Goal: Information Seeking & Learning: Learn about a topic

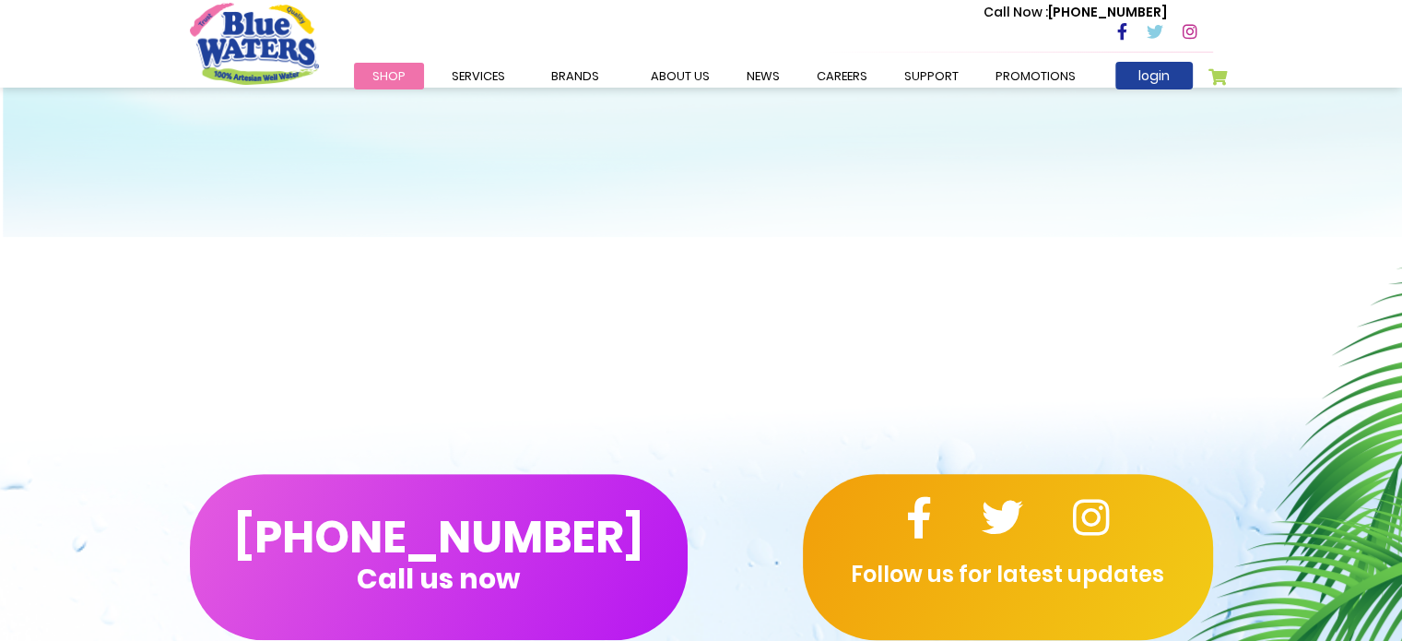
scroll to position [277, 0]
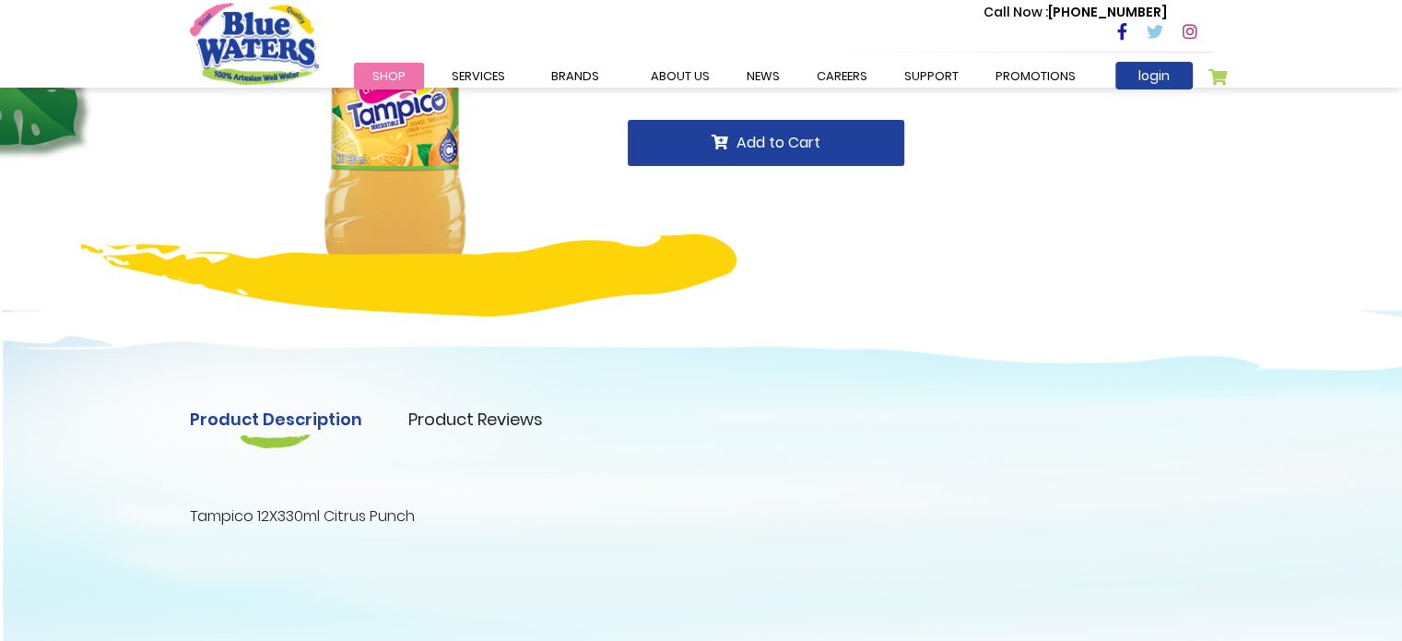
drag, startPoint x: 188, startPoint y: 508, endPoint x: 448, endPoint y: 510, distance: 259.9
click at [448, 510] on p "Tampico 12X330ml Citrus Punch" at bounding box center [701, 516] width 1023 height 22
drag, startPoint x: 184, startPoint y: 512, endPoint x: 289, endPoint y: 516, distance: 105.2
click at [297, 516] on div "Product Description Product Reviews Product Locator Tampico 12X330ml Citrus Pun…" at bounding box center [701, 467] width 1051 height 121
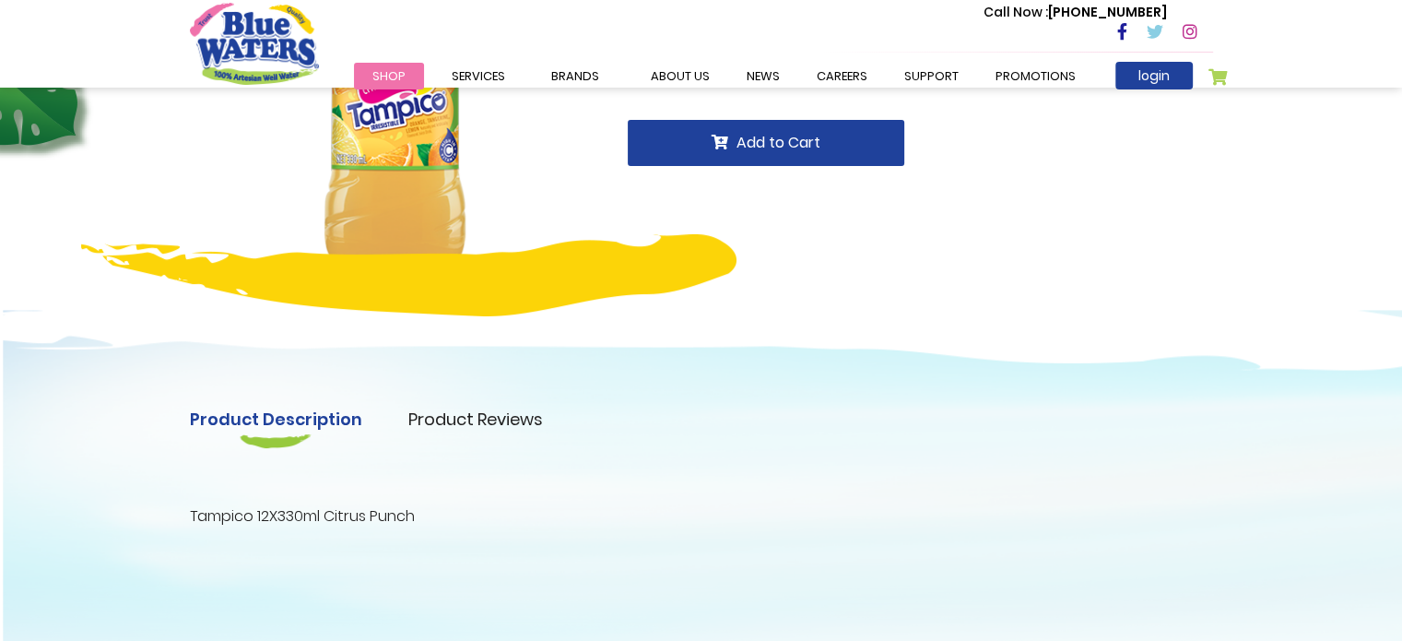
click at [370, 502] on div "Product Description Product Reviews Product Locator Tampico 12X330ml Citrus Pun…" at bounding box center [701, 467] width 1051 height 121
drag, startPoint x: 182, startPoint y: 516, endPoint x: 315, endPoint y: 519, distance: 133.7
click at [315, 519] on div "Product Description Product Reviews Product Locator Tampico 12X330ml Citrus Pun…" at bounding box center [701, 467] width 1051 height 121
click at [311, 519] on p "Tampico 12X330ml Citrus Punch" at bounding box center [701, 516] width 1023 height 22
drag, startPoint x: 159, startPoint y: 515, endPoint x: 173, endPoint y: 515, distance: 13.8
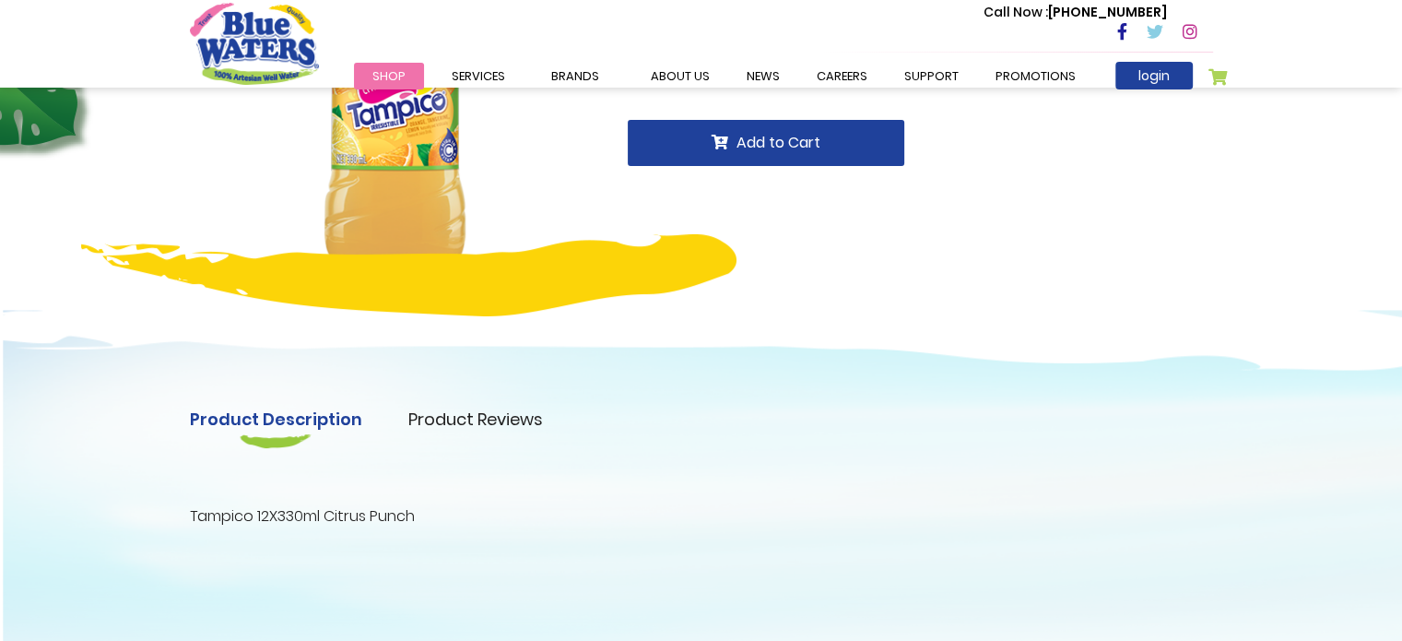
click at [160, 515] on div "Product Description Product Reviews Product Locator Tampico 12X330ml Citrus Pun…" at bounding box center [701, 485] width 1402 height 426
click at [179, 515] on div "Product Description Product Reviews Product Locator Tampico 12X330ml Citrus Pun…" at bounding box center [701, 467] width 1051 height 121
drag, startPoint x: 188, startPoint y: 513, endPoint x: 302, endPoint y: 521, distance: 114.6
click at [302, 521] on div "Product Description Product Reviews Product Locator Tampico 12X330ml Citrus Pun…" at bounding box center [701, 467] width 1051 height 121
click at [392, 507] on p "Tampico 12X330ml Citrus Punch" at bounding box center [701, 516] width 1023 height 22
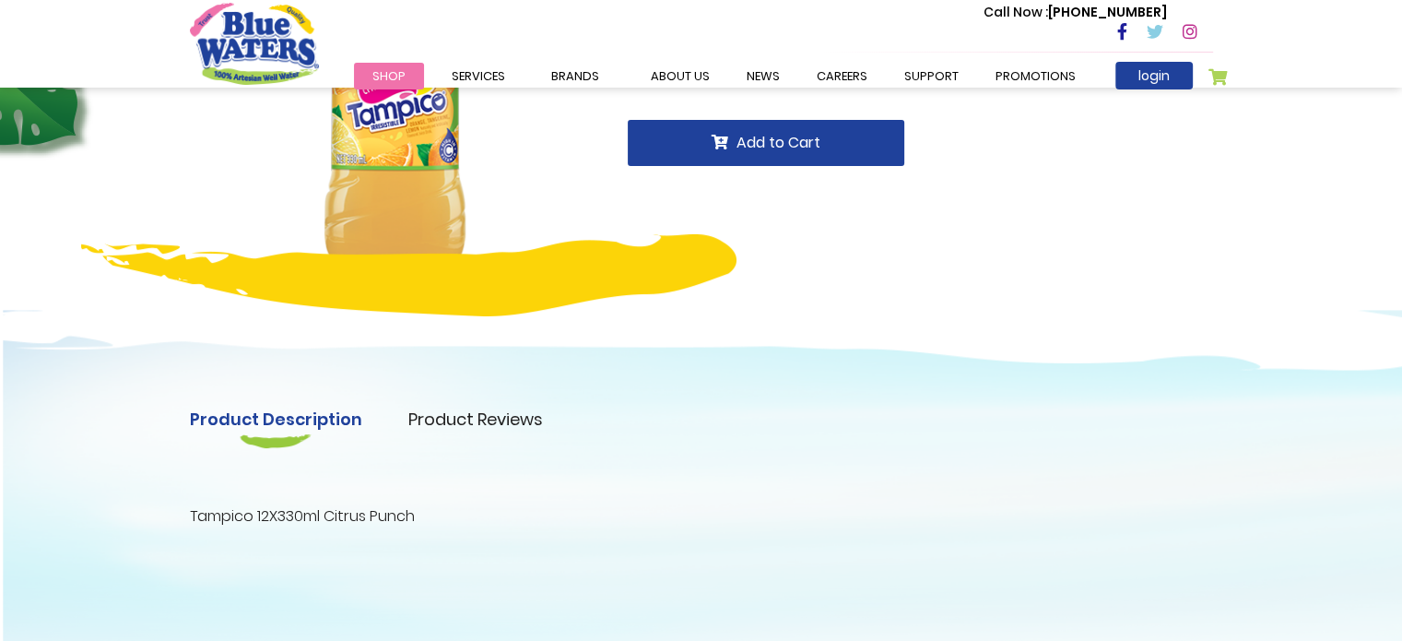
drag, startPoint x: 186, startPoint y: 517, endPoint x: 304, endPoint y: 517, distance: 118.0
click at [304, 517] on div "Product Description Product Reviews Product Locator Tampico 12X330ml Citrus Pun…" at bounding box center [701, 467] width 1051 height 121
